Goal: Task Accomplishment & Management: Use online tool/utility

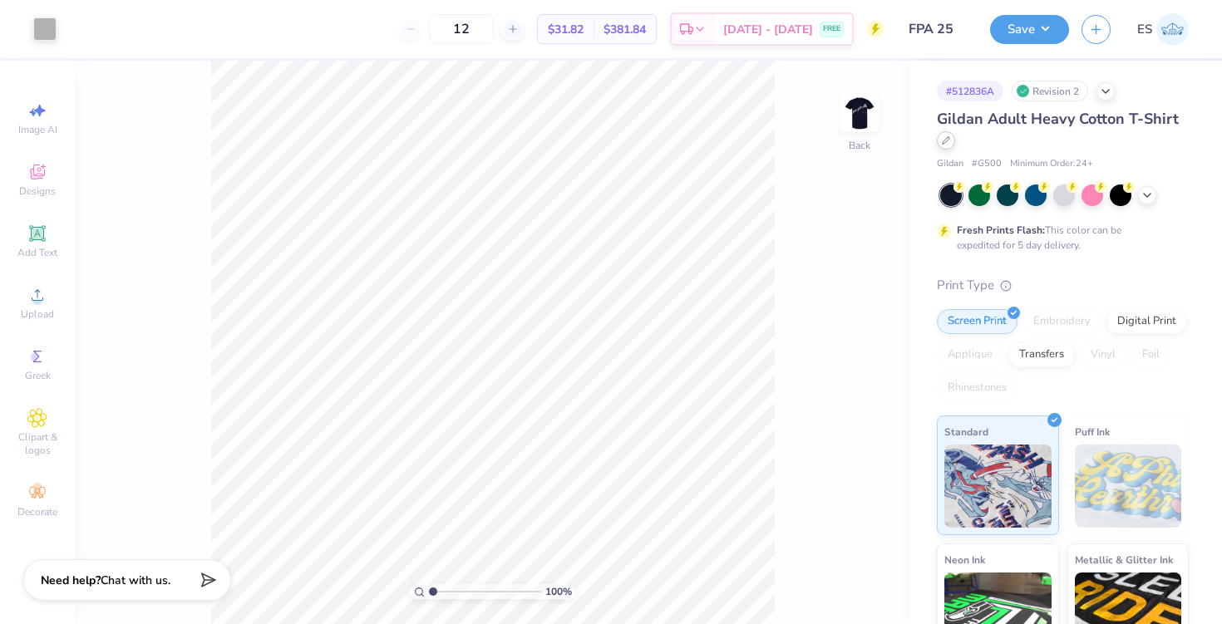
click at [948, 143] on icon at bounding box center [946, 140] width 8 height 8
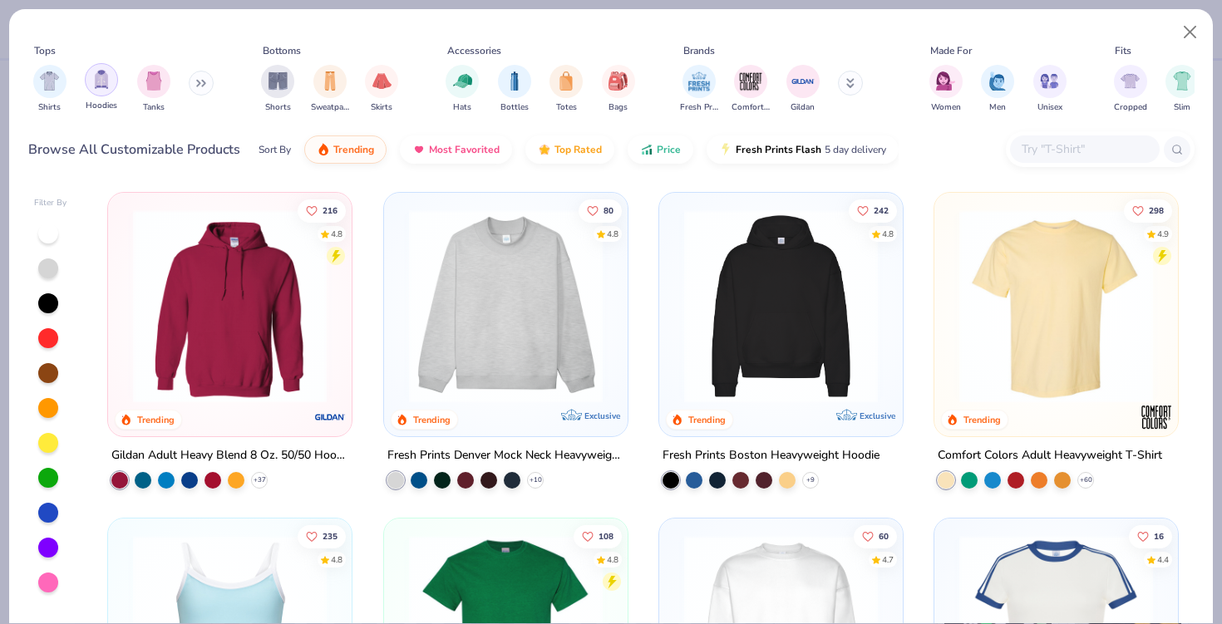
click at [96, 81] on img "filter for Hoodies" at bounding box center [101, 79] width 18 height 19
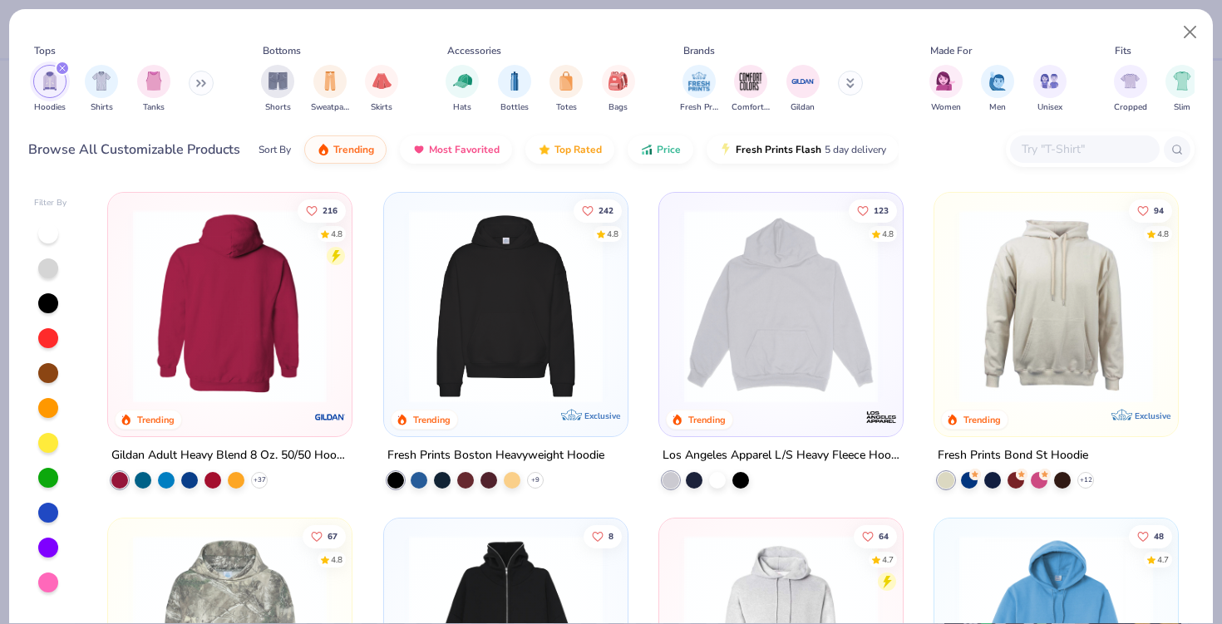
click at [315, 322] on img at bounding box center [230, 306] width 210 height 194
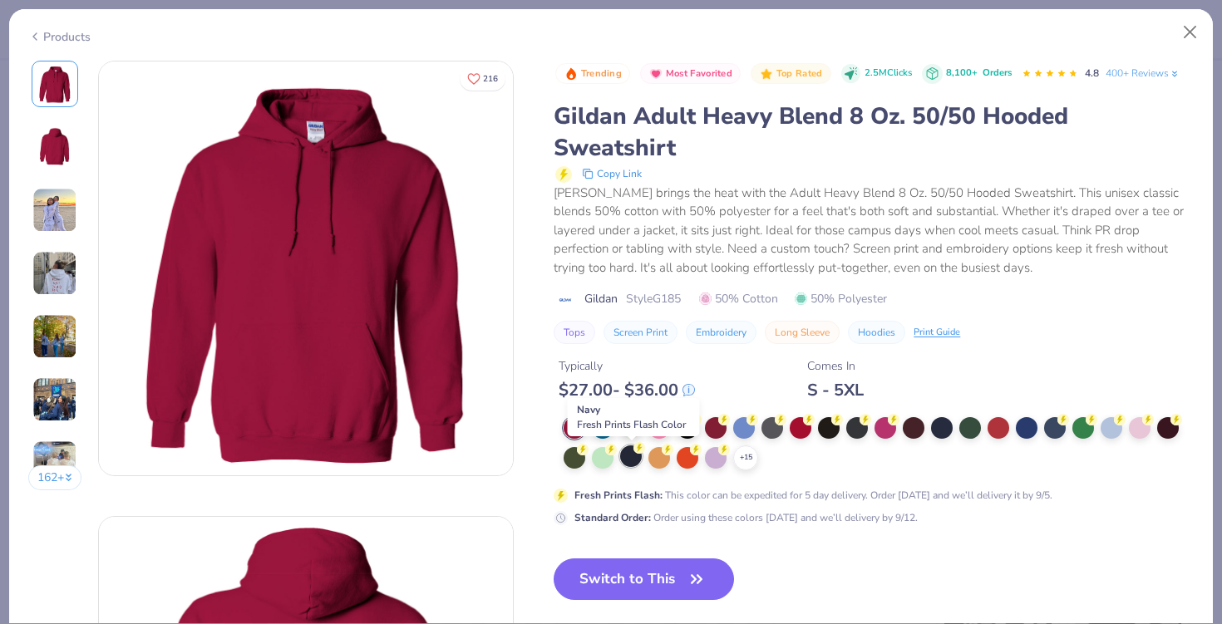
click at [628, 460] on div at bounding box center [631, 457] width 22 height 22
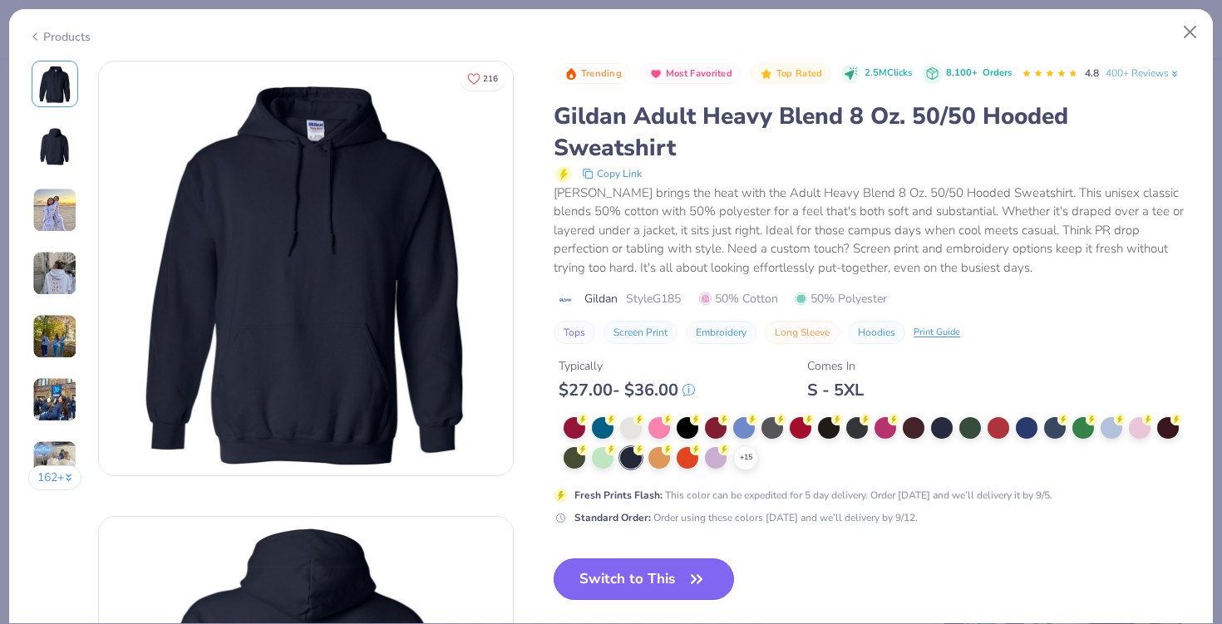
click at [662, 584] on button "Switch to This" at bounding box center [644, 580] width 180 height 42
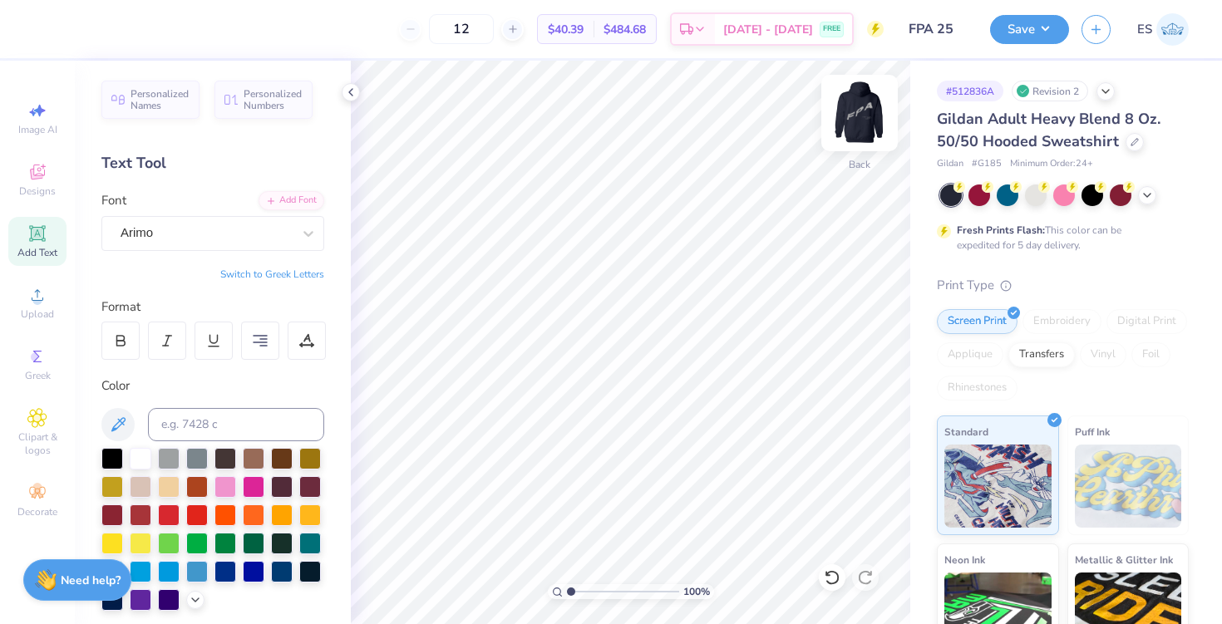
click at [853, 121] on img at bounding box center [859, 113] width 66 height 66
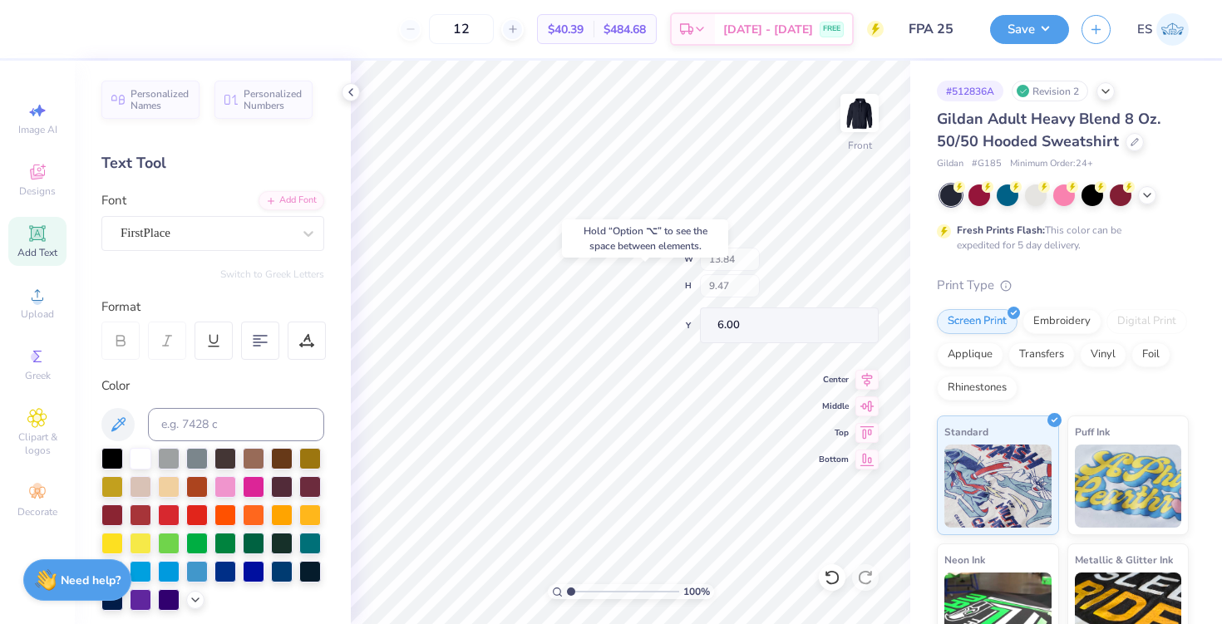
type input "7.54"
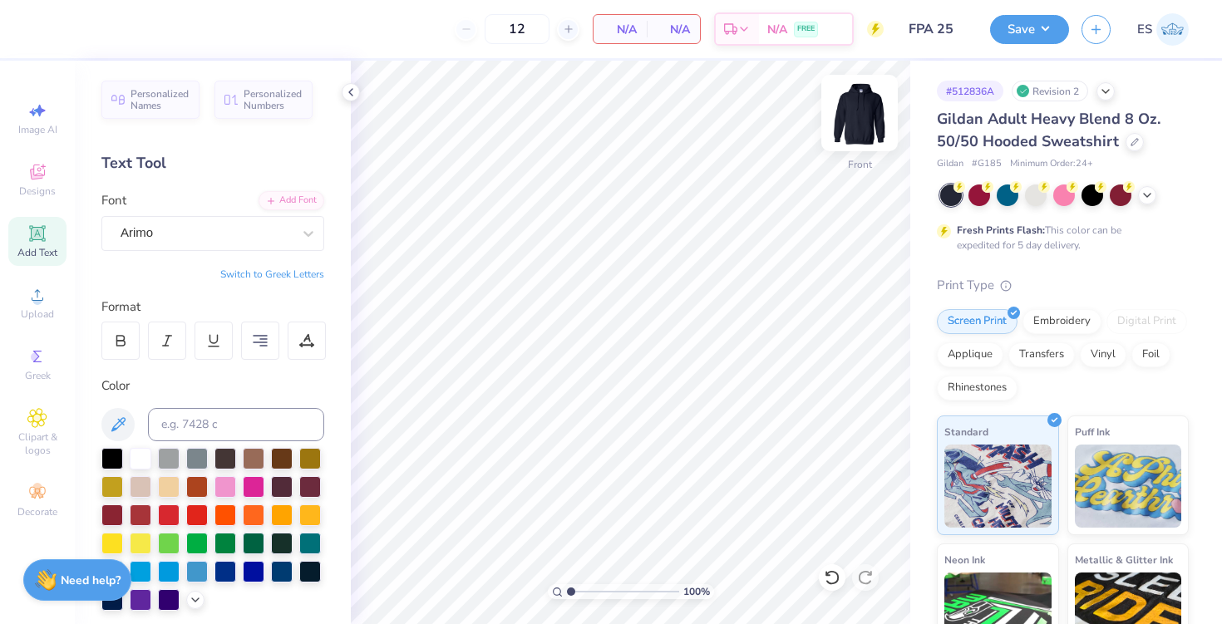
click at [852, 118] on img at bounding box center [859, 113] width 66 height 66
click at [50, 137] on div "Image AI" at bounding box center [37, 118] width 58 height 49
select select "4"
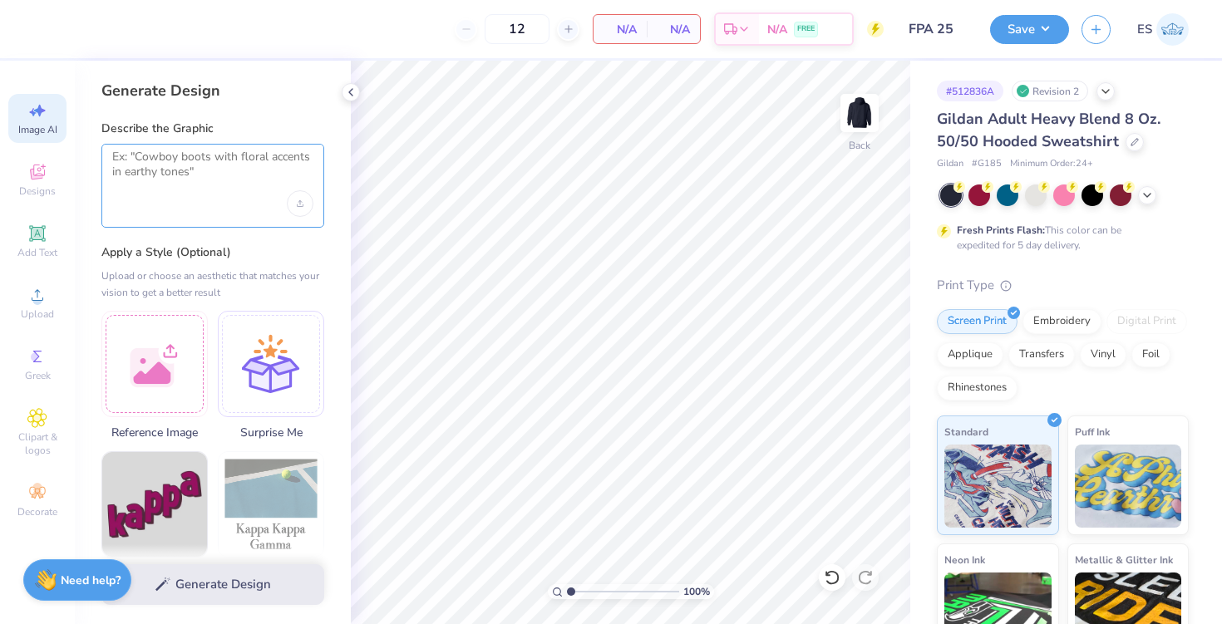
click at [205, 165] on textarea at bounding box center [212, 171] width 201 height 42
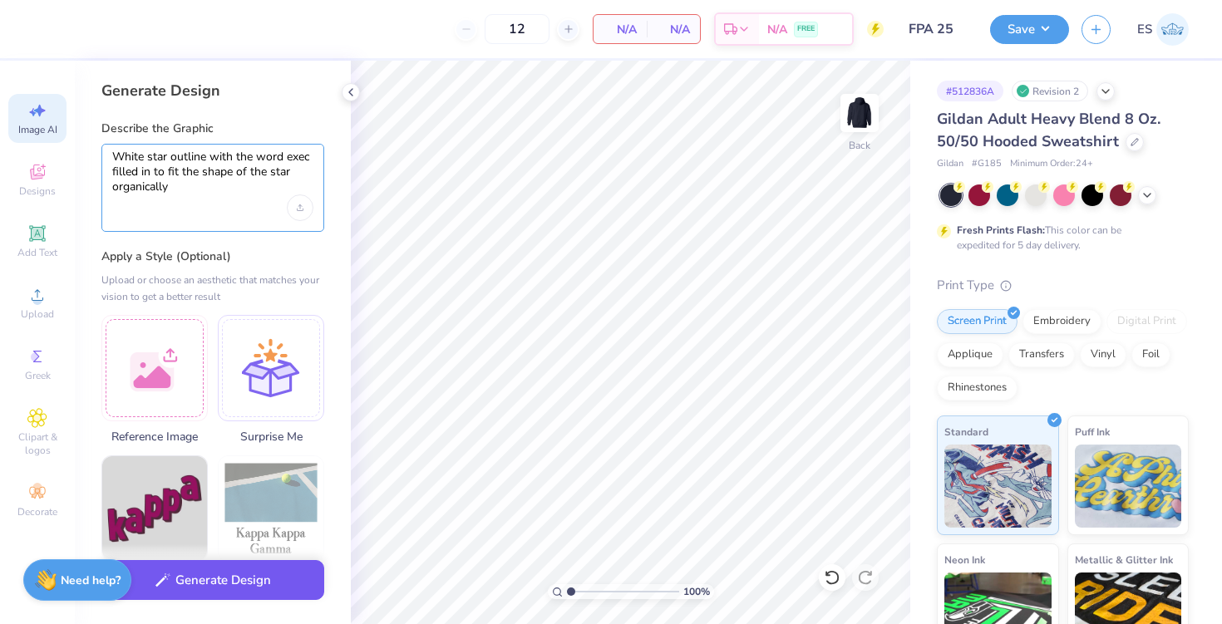
type textarea "White star outline with the word exec filled in to fit the shape of the star or…"
click at [216, 578] on button "Generate Design" at bounding box center [212, 580] width 223 height 41
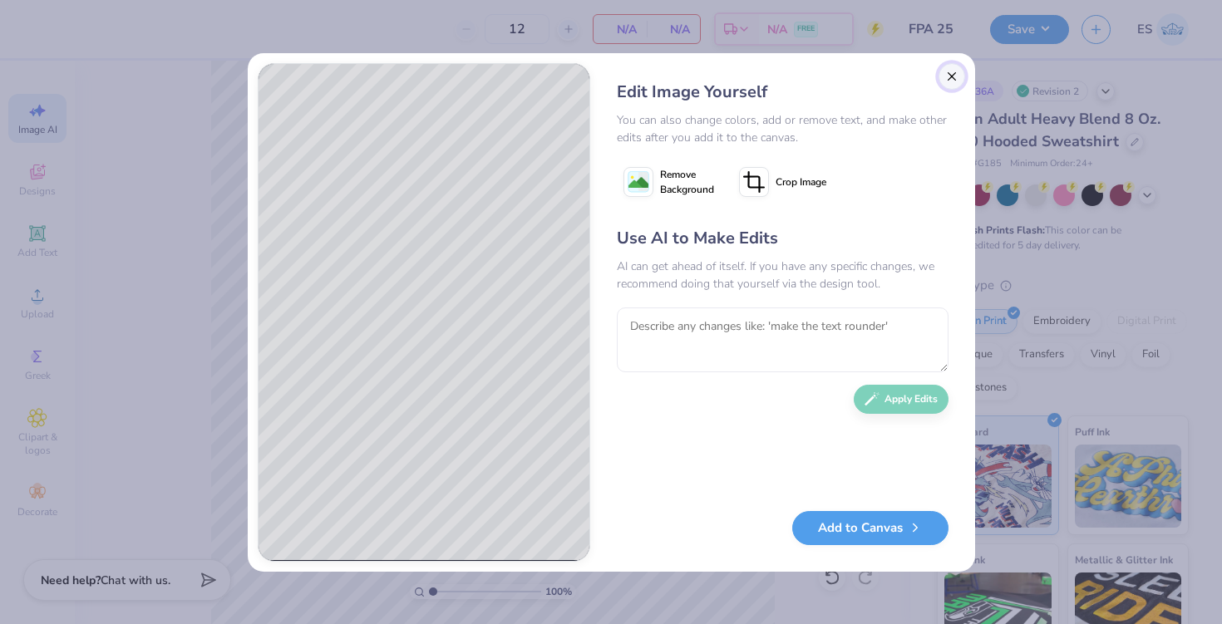
click at [943, 79] on button "Close" at bounding box center [951, 76] width 27 height 27
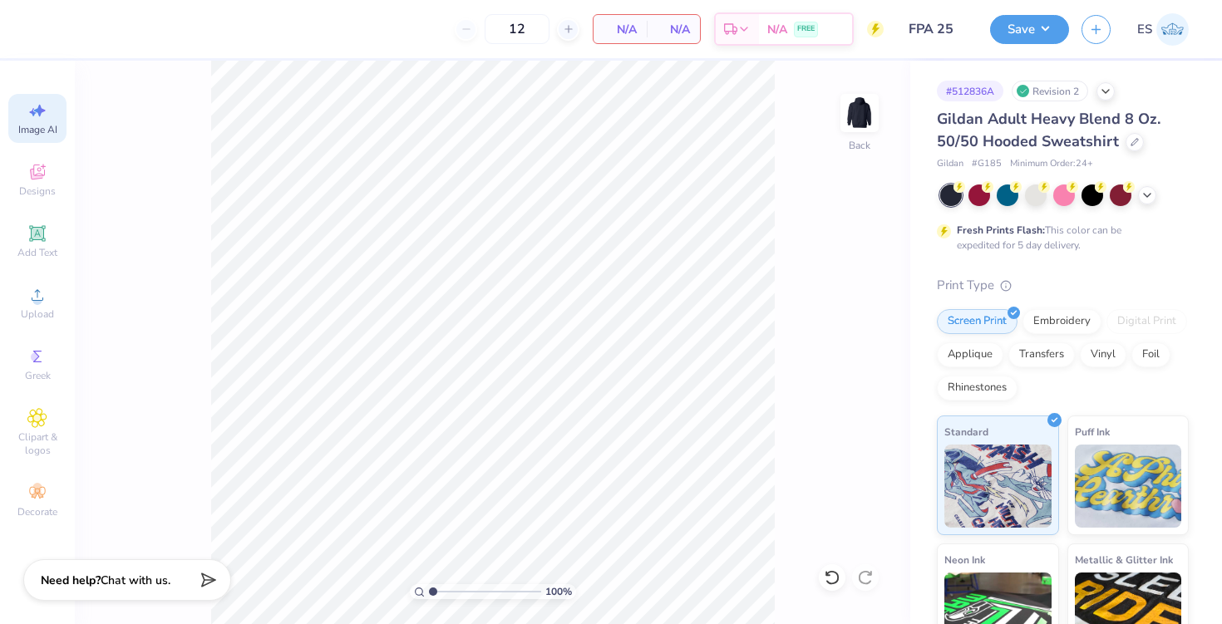
scroll to position [0, 37]
click at [35, 110] on icon at bounding box center [40, 111] width 12 height 12
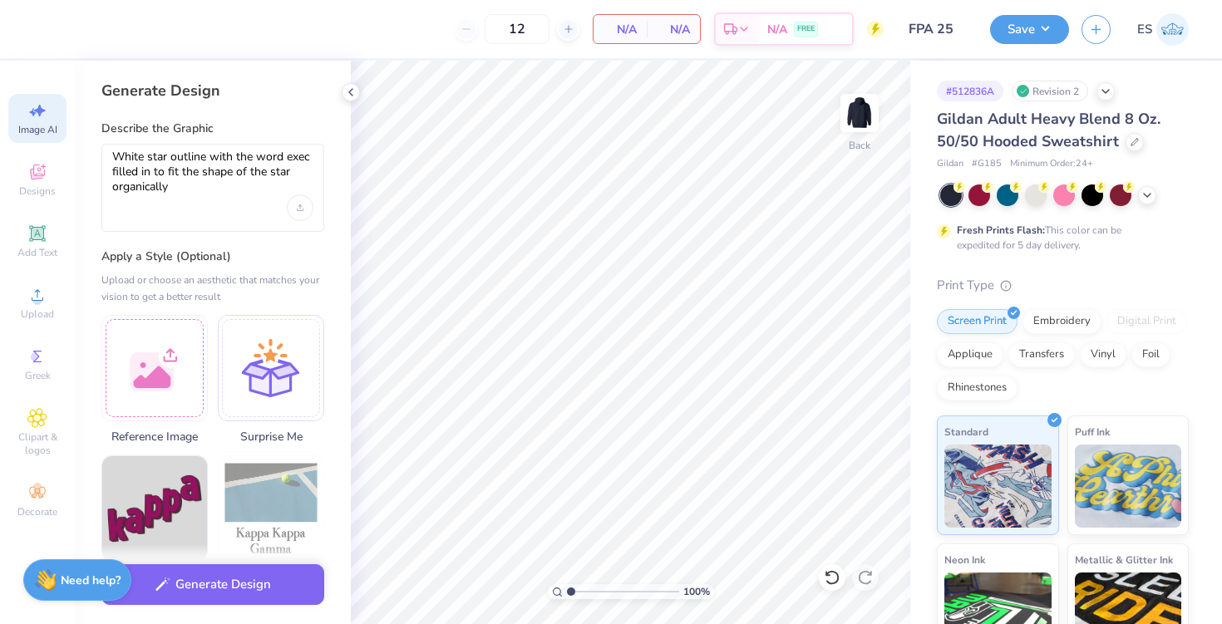
scroll to position [0, 0]
click at [155, 352] on div at bounding box center [154, 366] width 106 height 106
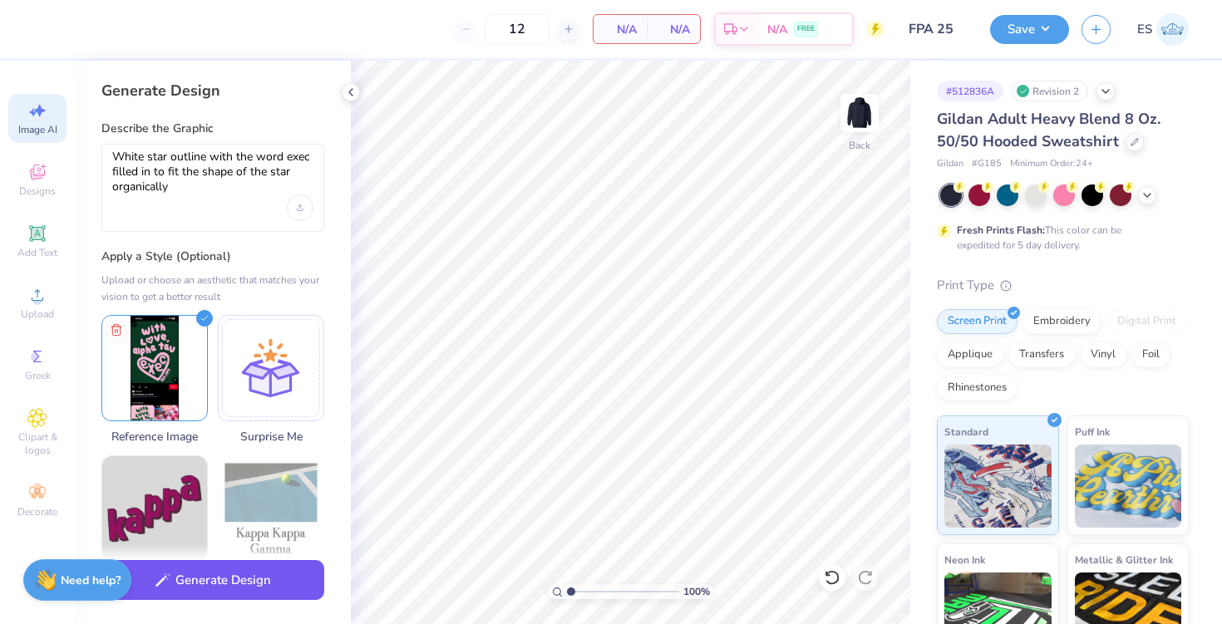
click at [235, 576] on button "Generate Design" at bounding box center [212, 580] width 223 height 41
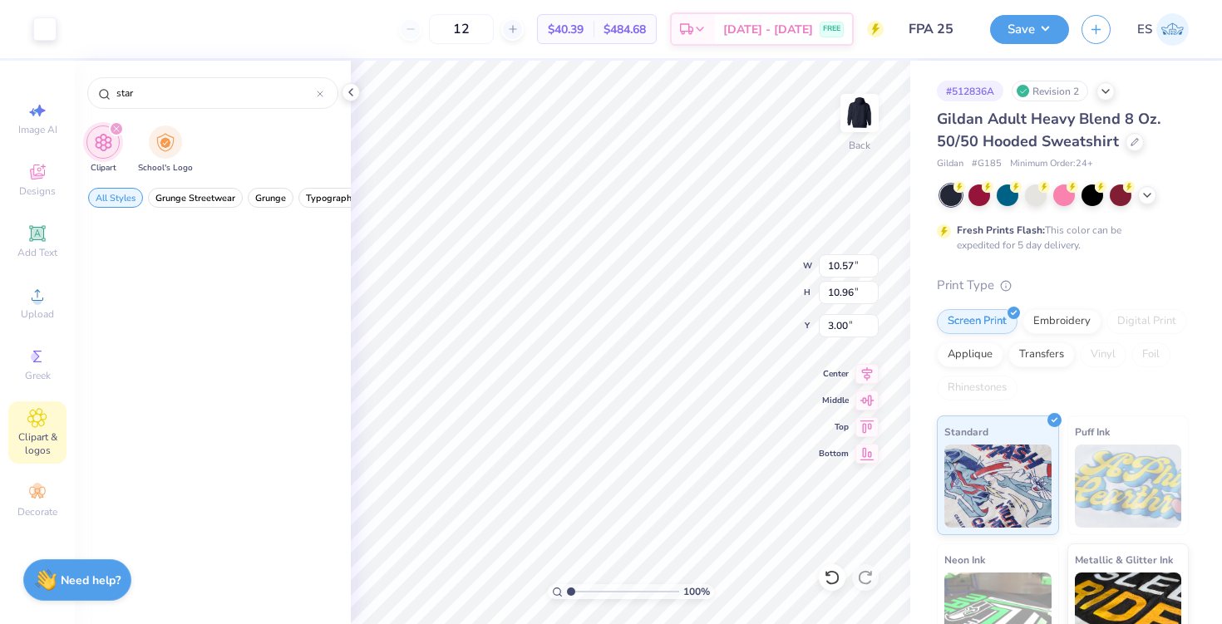
scroll to position [1219, 0]
